Goal: Task Accomplishment & Management: Complete application form

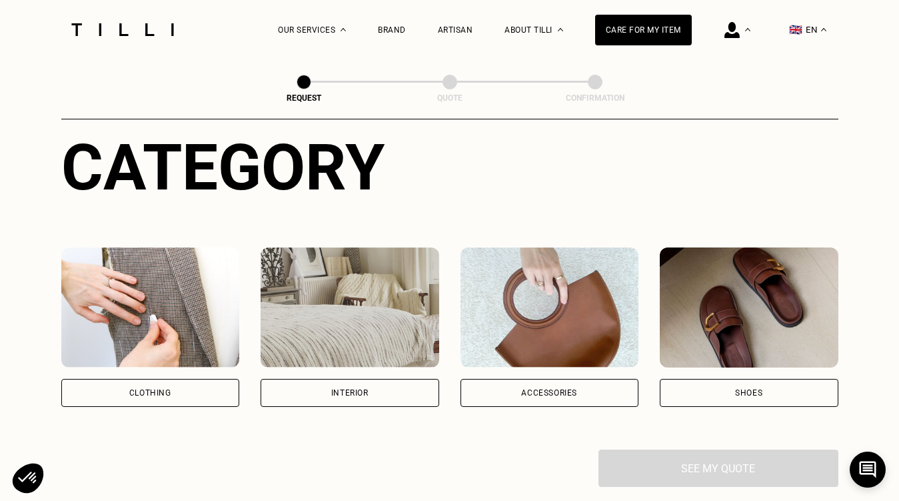
scroll to position [289, 0]
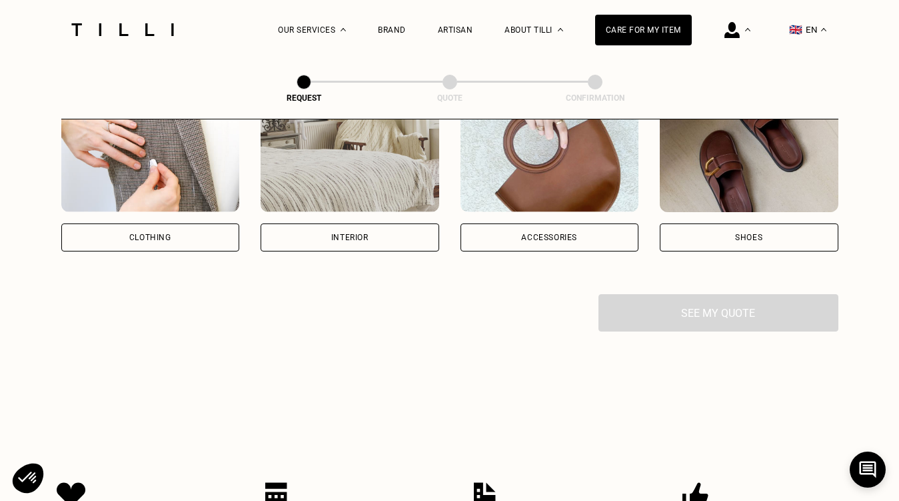
click at [379, 243] on div "Interior" at bounding box center [350, 237] width 179 height 28
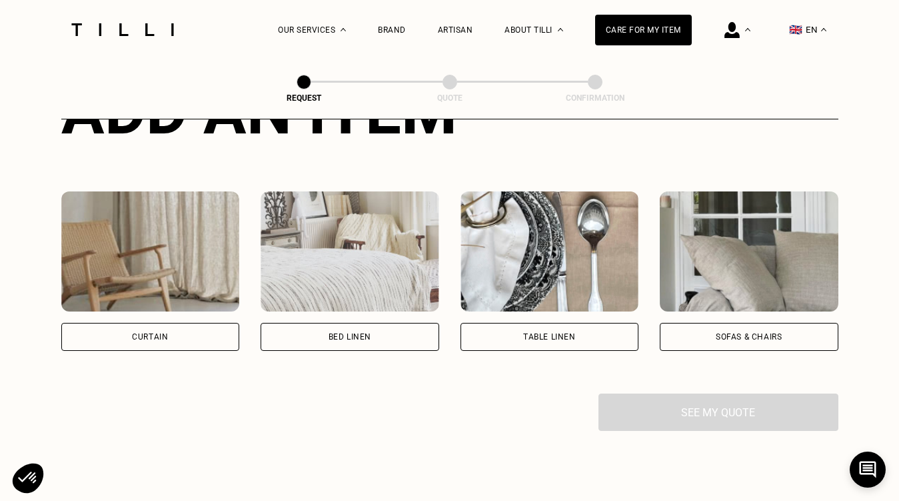
scroll to position [681, 0]
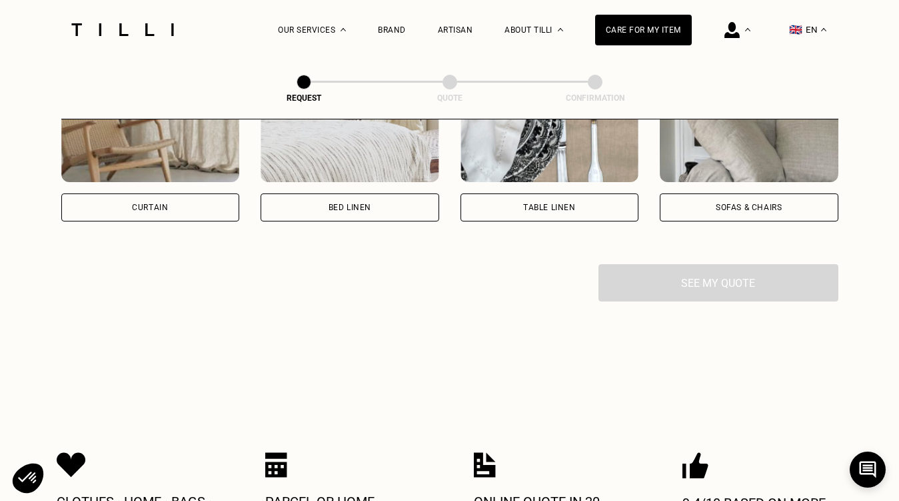
click at [699, 207] on div "Sofas & chairs" at bounding box center [749, 207] width 179 height 28
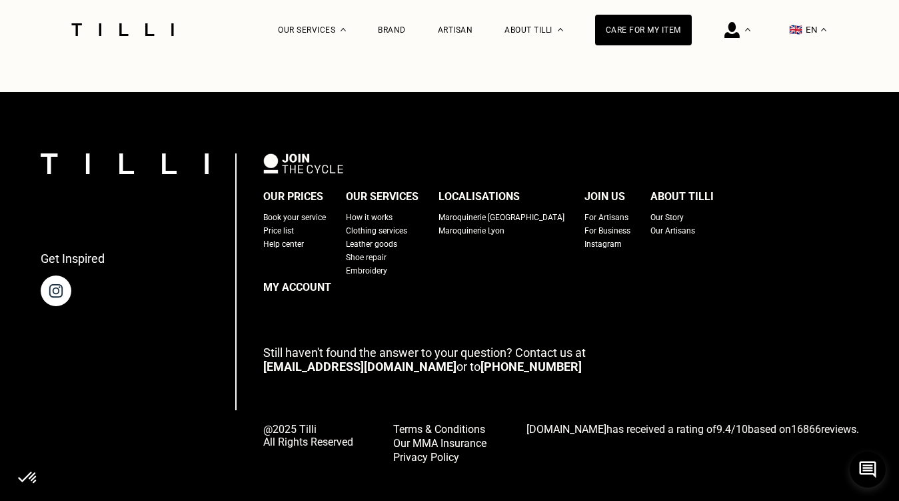
scroll to position [1500, 0]
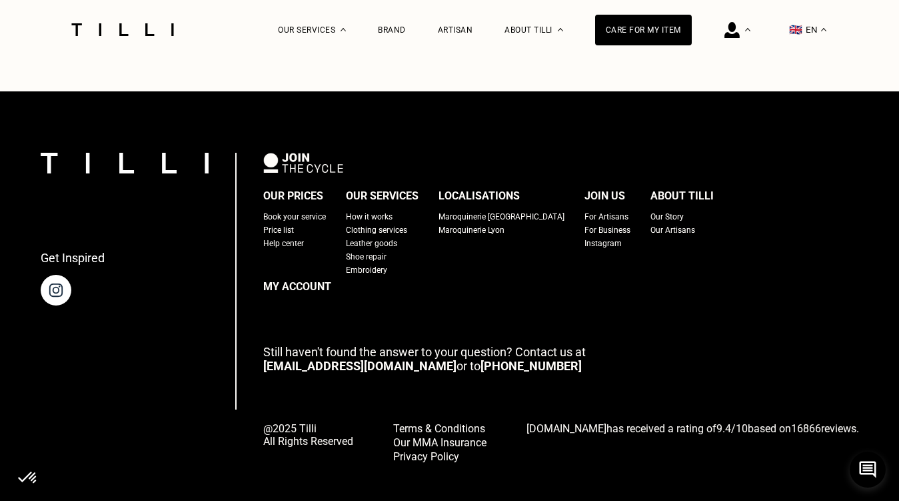
click at [585, 217] on div "For Artisans" at bounding box center [607, 216] width 44 height 13
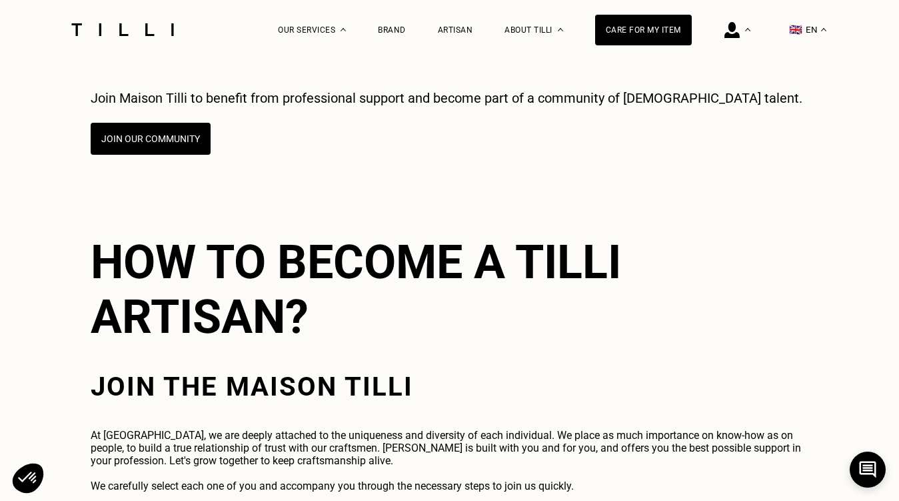
scroll to position [2578, 0]
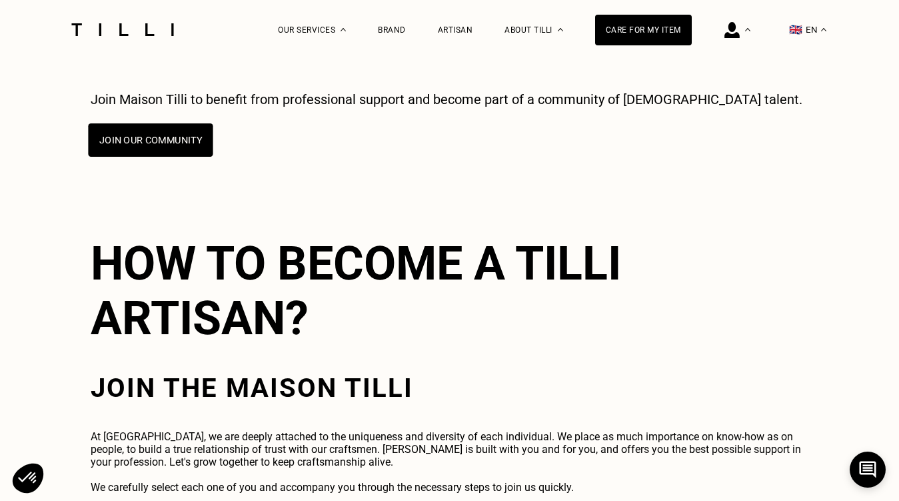
click at [111, 123] on button "Join our community" at bounding box center [150, 139] width 125 height 33
select select "FR"
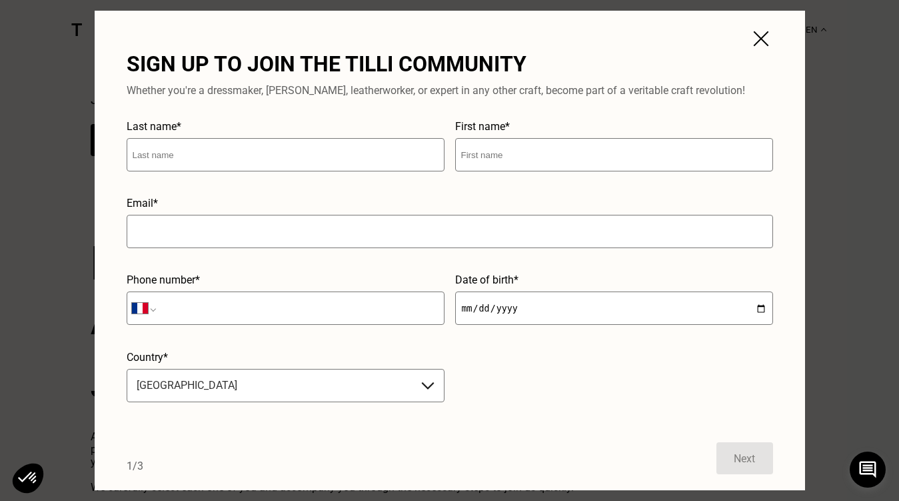
click at [765, 49] on img at bounding box center [761, 39] width 24 height 24
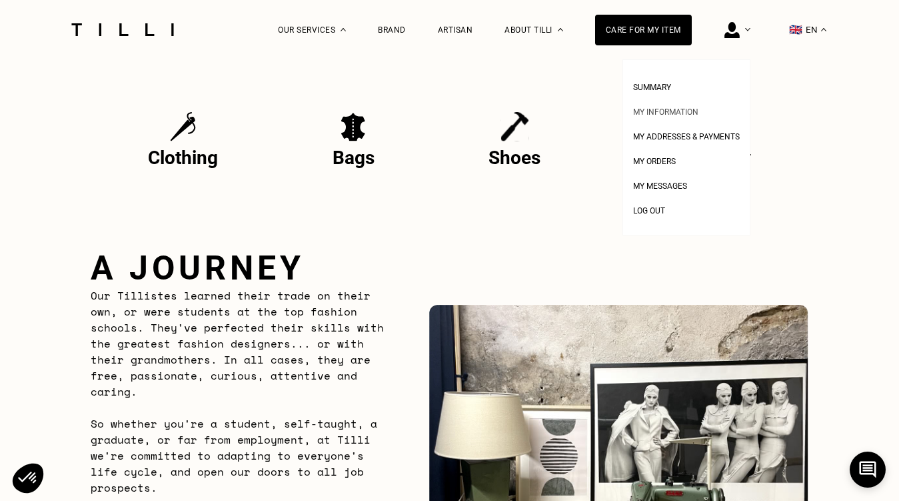
scroll to position [357, 0]
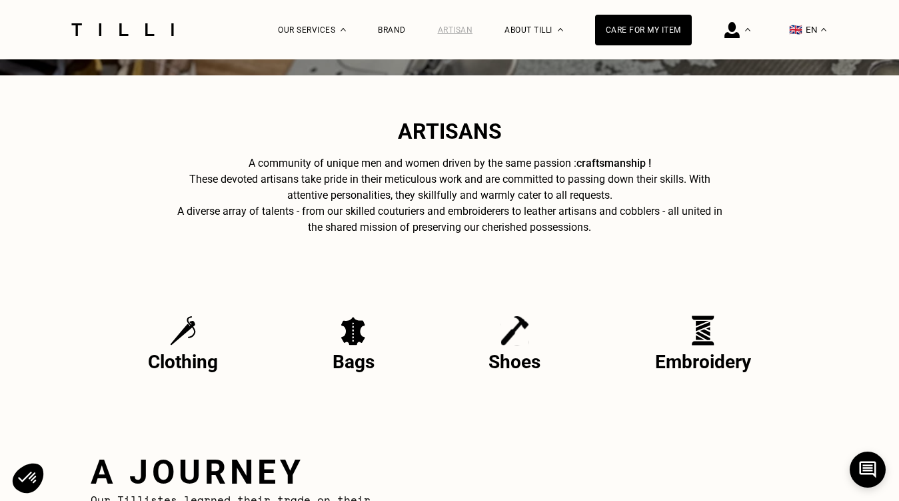
click at [457, 33] on div "Artisan" at bounding box center [455, 29] width 35 height 9
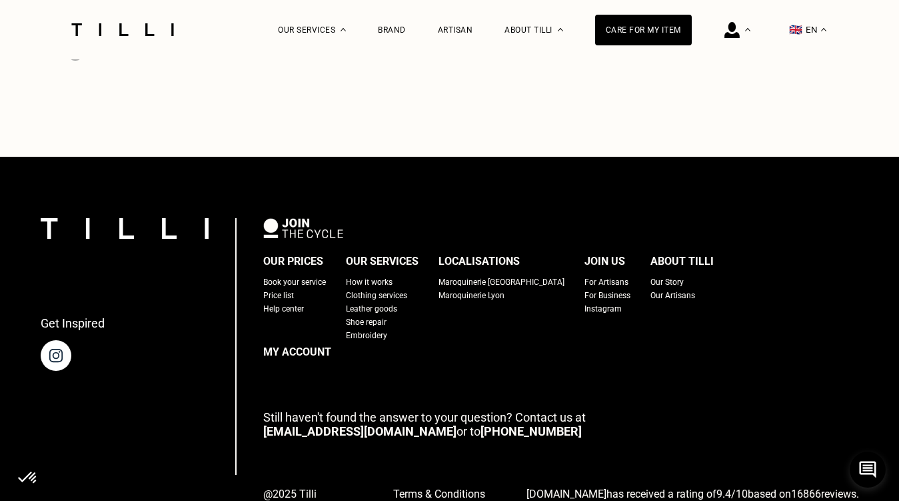
scroll to position [4890, 0]
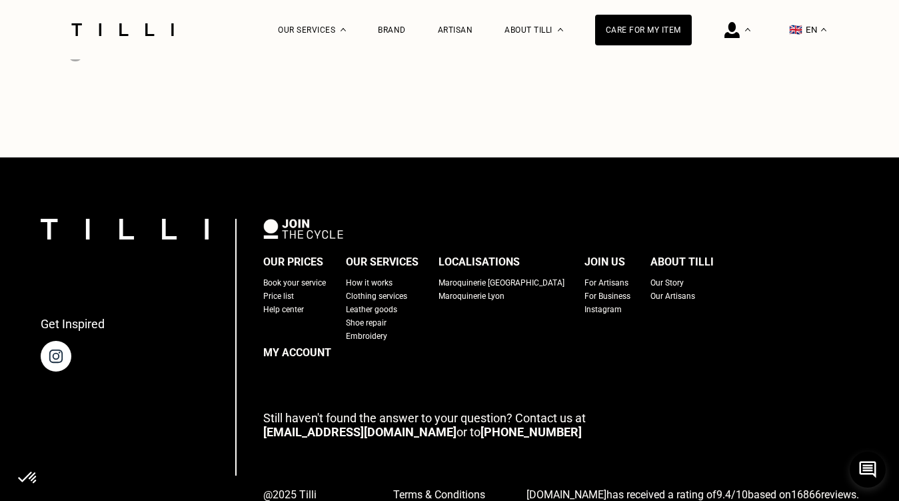
click at [651, 276] on div "Our Story" at bounding box center [667, 282] width 33 height 13
